Goal: Information Seeking & Learning: Learn about a topic

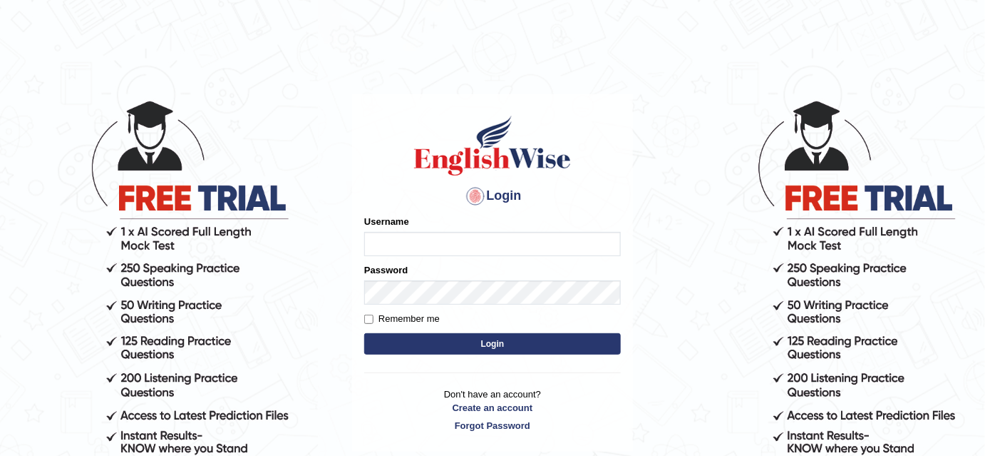
type input "bhuvaneswari_parramatta"
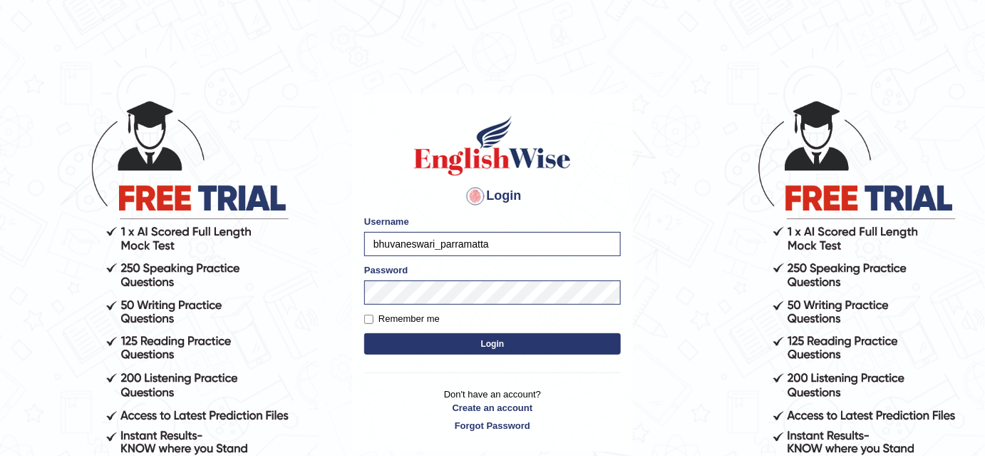
click at [473, 344] on button "Login" at bounding box center [492, 343] width 257 height 21
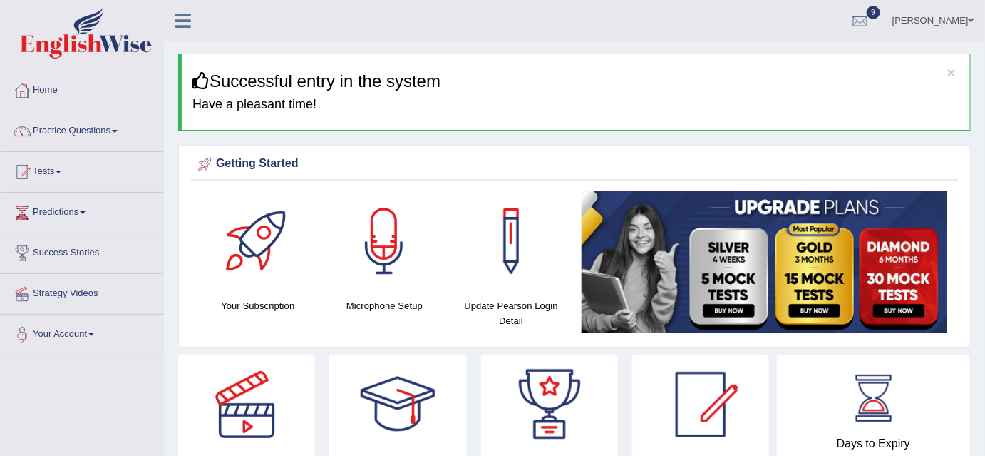
click at [118, 130] on span at bounding box center [115, 131] width 6 height 3
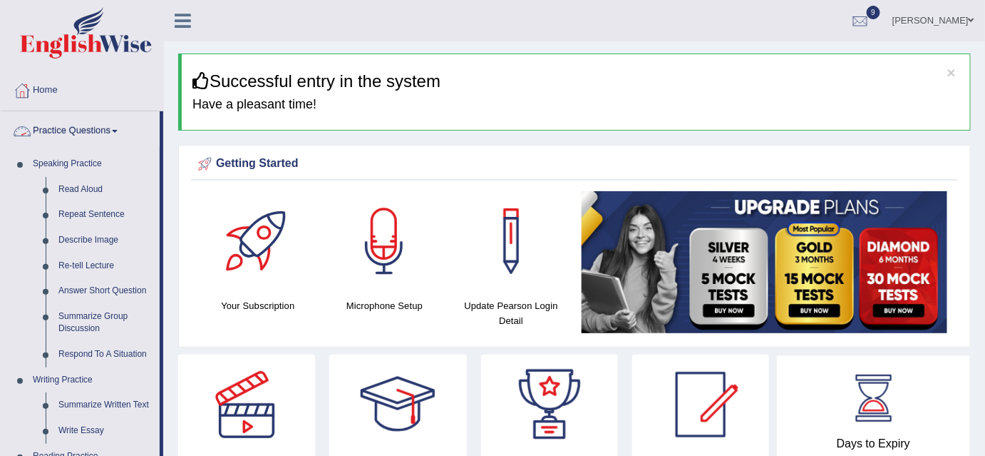
click at [118, 133] on link "Practice Questions" at bounding box center [80, 129] width 159 height 36
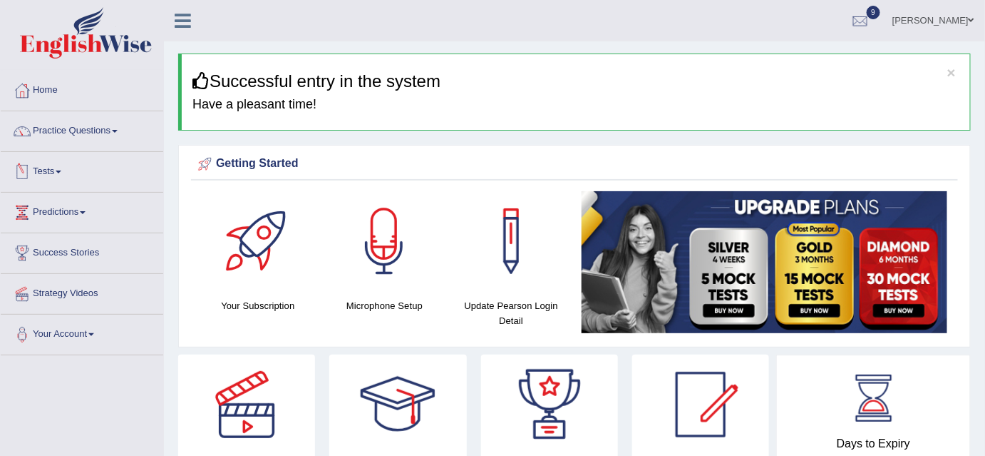
click at [61, 170] on span at bounding box center [59, 171] width 6 height 3
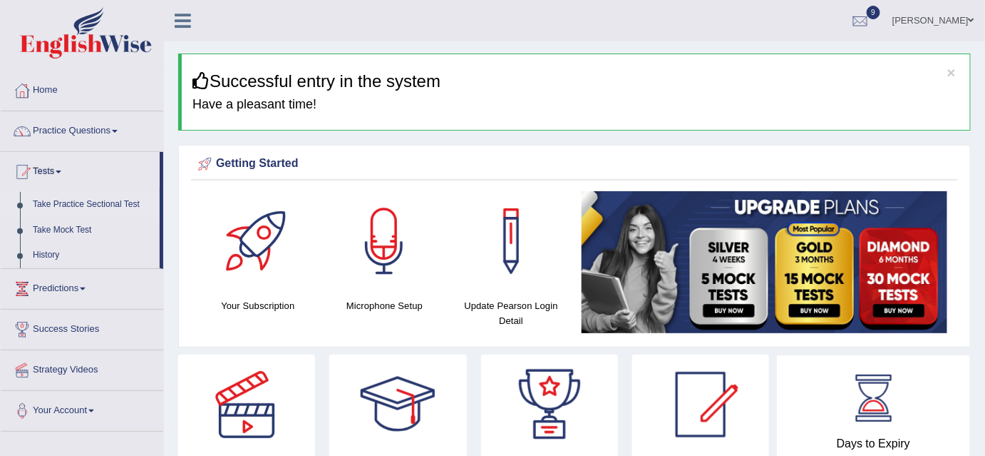
click at [70, 206] on link "Take Practice Sectional Test" at bounding box center [92, 205] width 133 height 26
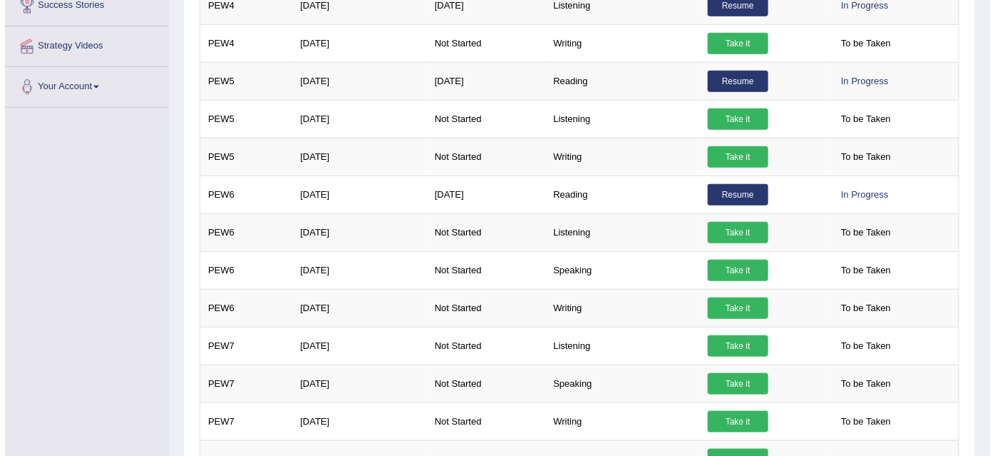
scroll to position [329, 0]
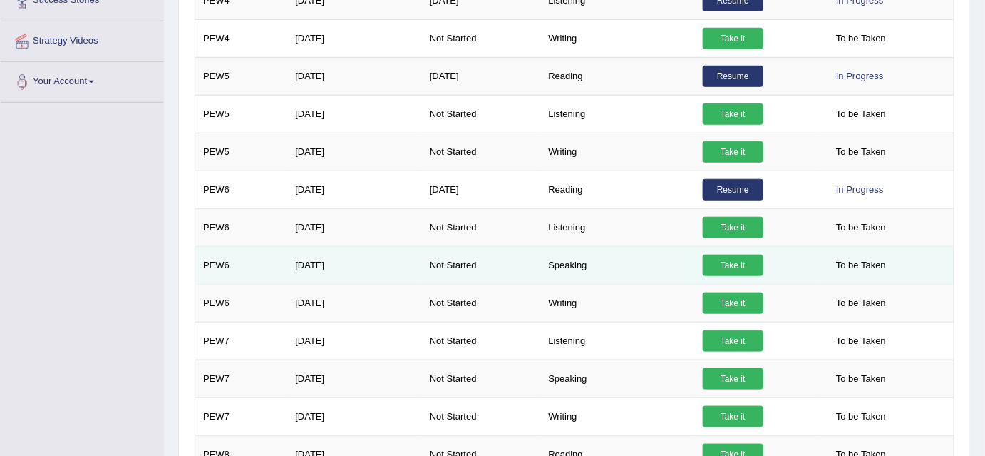
click at [734, 259] on link "Take it" at bounding box center [733, 264] width 61 height 21
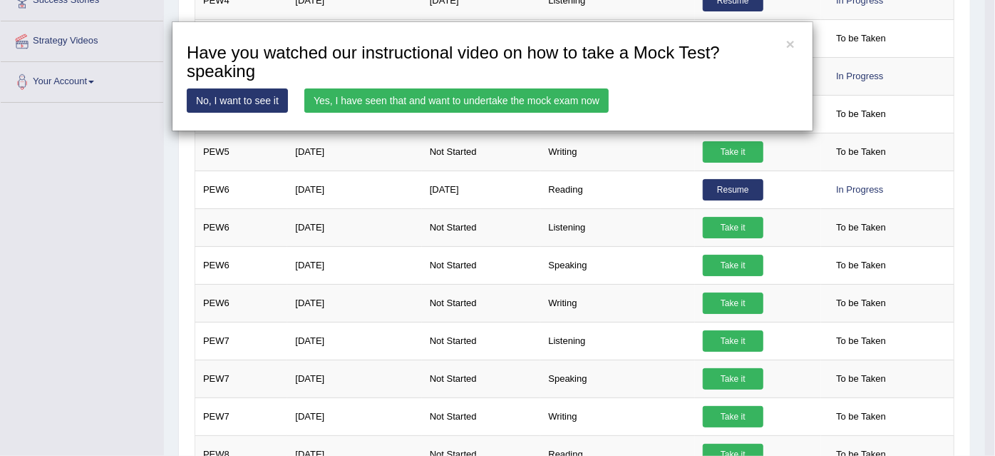
click at [498, 96] on link "Yes, I have seen that and want to undertake the mock exam now" at bounding box center [456, 100] width 304 height 24
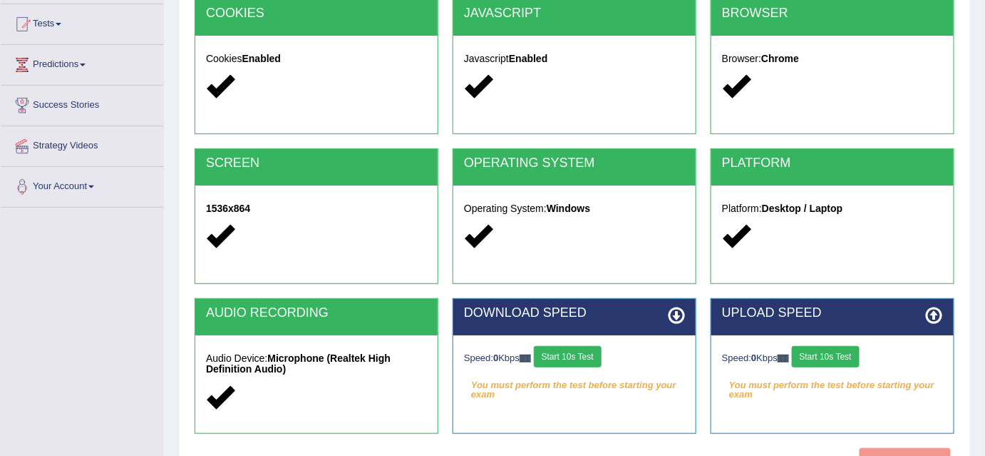
scroll to position [149, 0]
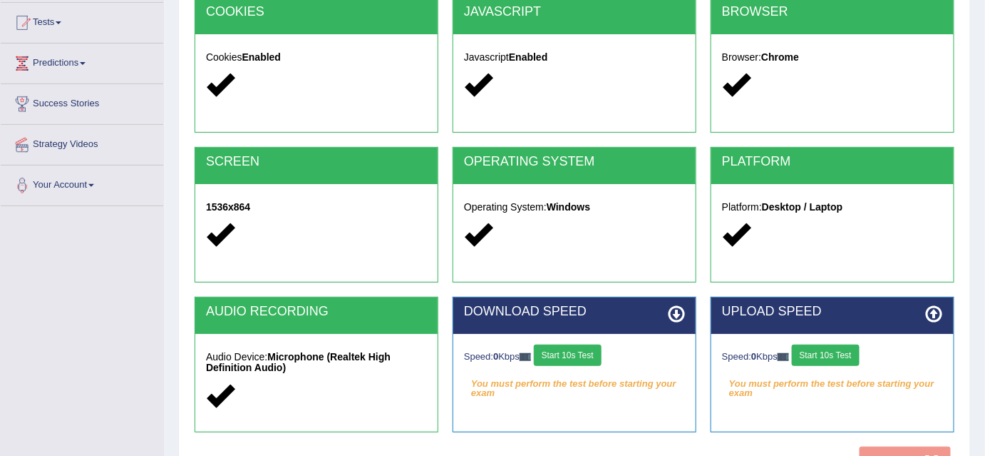
click at [581, 353] on button "Start 10s Test" at bounding box center [568, 354] width 68 height 21
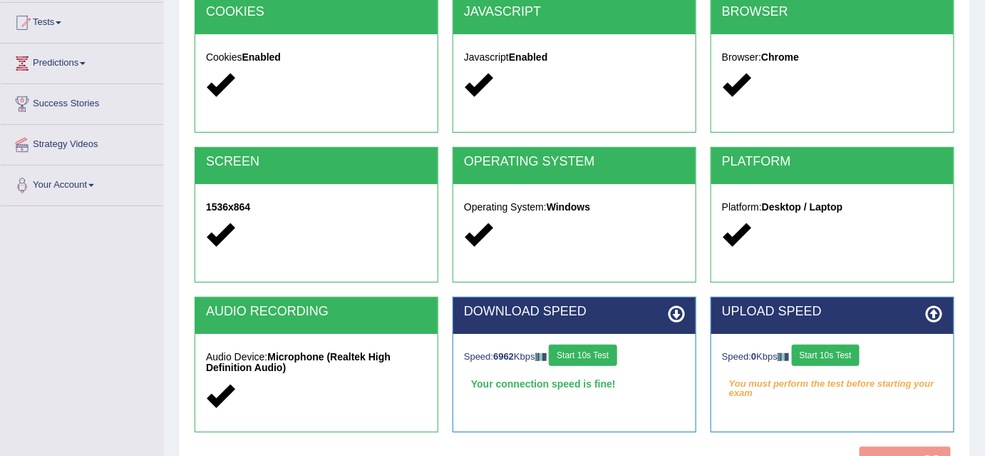
click at [850, 355] on button "Start 10s Test" at bounding box center [826, 354] width 68 height 21
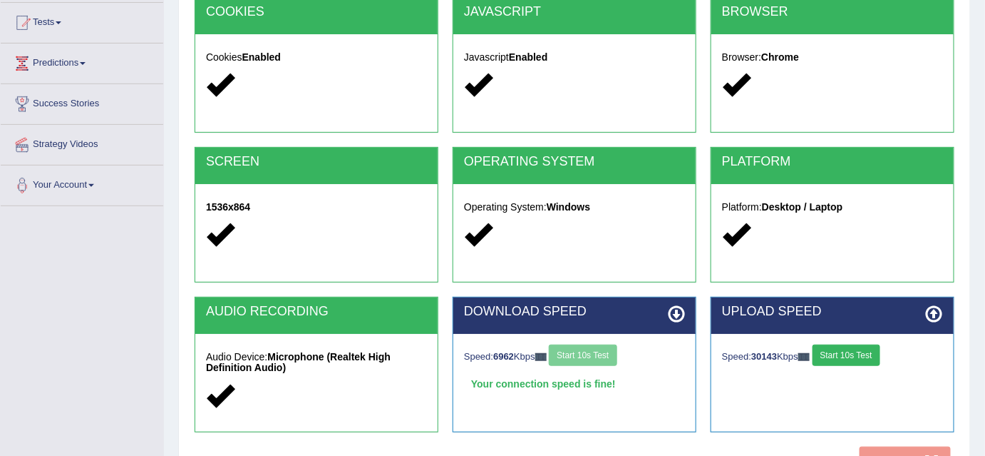
click at [880, 452] on div "COOKIES Cookies Enabled JAVASCRIPT Javascript Enabled BROWSER Browser: Chrome S…" at bounding box center [574, 242] width 767 height 490
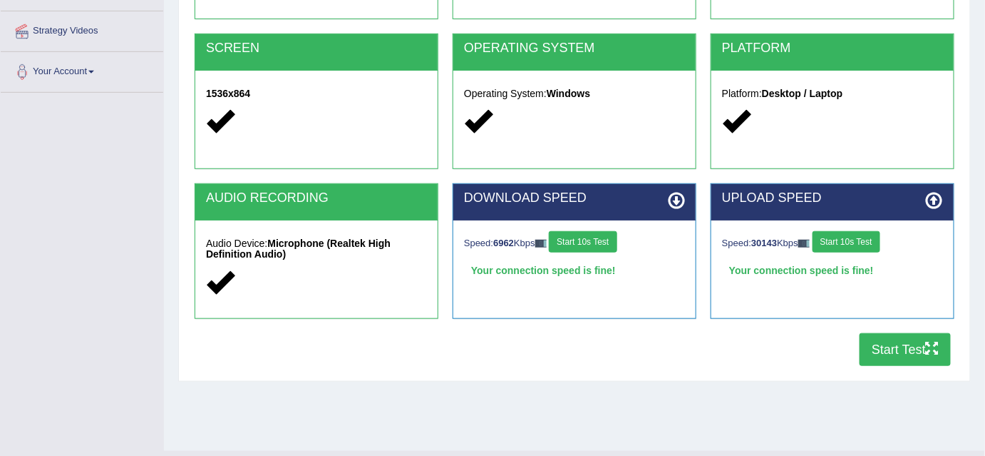
scroll to position [268, 0]
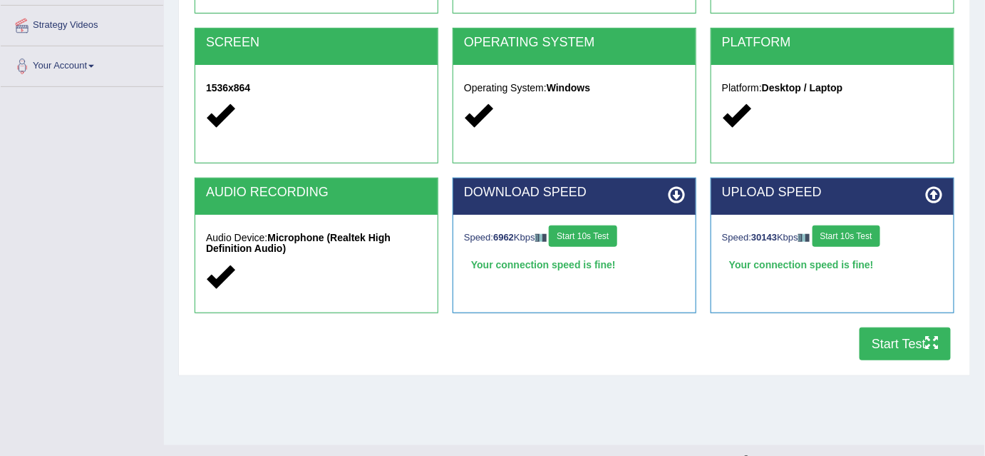
click at [977, 408] on div "Home Exams Exam Requirements System Requirements Test COOKIES Cookies Enabled J…" at bounding box center [574, 88] width 821 height 713
click at [884, 338] on button "Start Test" at bounding box center [905, 343] width 91 height 33
